Goal: Check status: Check status

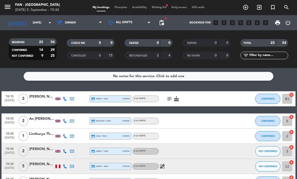
scroll to position [115, 0]
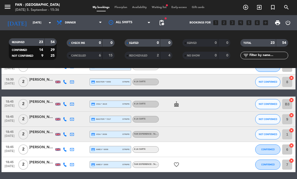
click at [162, 6] on span "Waiting list fiber_manual_record" at bounding box center [159, 7] width 20 height 3
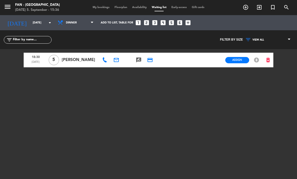
click at [103, 6] on span "My bookings" at bounding box center [101, 7] width 22 height 3
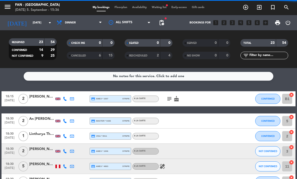
click at [41, 19] on input "[DATE]" at bounding box center [48, 23] width 37 height 8
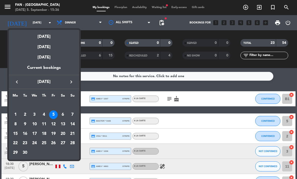
click at [100, 67] on div at bounding box center [148, 89] width 297 height 179
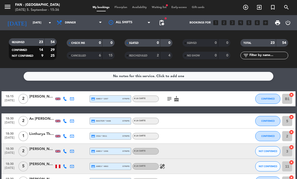
click at [92, 20] on span "Dinner" at bounding box center [79, 22] width 50 height 11
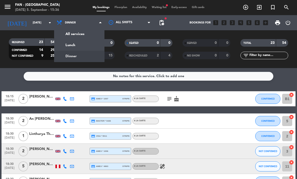
click at [85, 44] on div "menu Fan - [GEOGRAPHIC_DATA] [DATE] 5. September - 15:36 My bookings Floorplan …" at bounding box center [148, 34] width 297 height 68
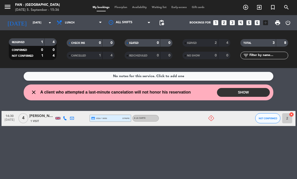
click at [76, 21] on span "Lunch" at bounding box center [79, 22] width 50 height 11
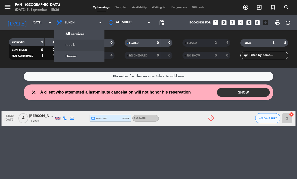
click at [89, 61] on div "menu Fan - [GEOGRAPHIC_DATA] [DATE] 5. September - 15:36 My bookings Floorplan …" at bounding box center [148, 34] width 297 height 68
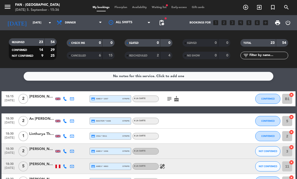
click at [165, 166] on icon "healing" at bounding box center [162, 166] width 6 height 6
